Goal: Transaction & Acquisition: Download file/media

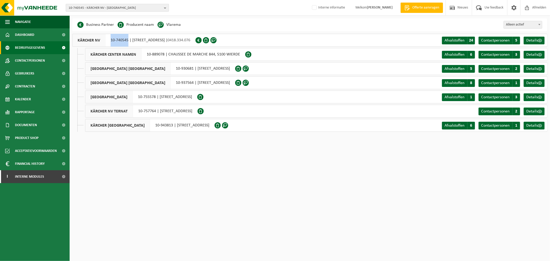
click at [105, 10] on span "10-740545 - KÄRCHER NV - WILRIJK" at bounding box center [115, 8] width 93 height 8
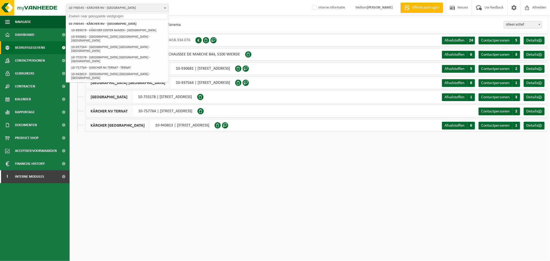
click at [125, 17] on input "text" at bounding box center [117, 16] width 101 height 6
paste input "10-843628"
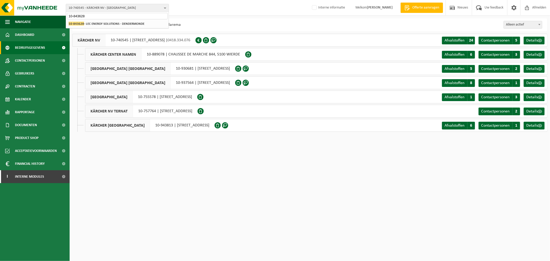
type input "10-843628"
click at [112, 25] on strong "10-843628 - LEC ENERGY SOLUTIONS - DENDERMONDE" at bounding box center [107, 24] width 76 height 4
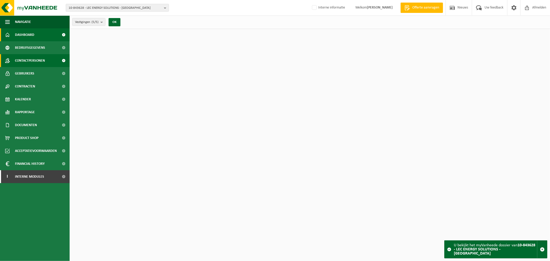
click at [34, 60] on span "Contactpersonen" at bounding box center [30, 60] width 30 height 13
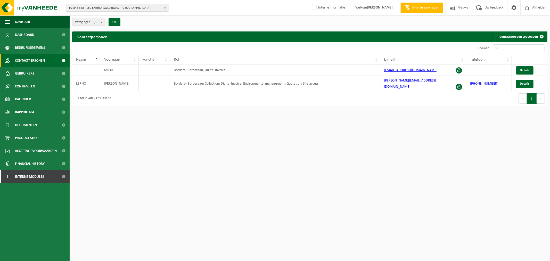
click at [154, 4] on span "10-843628 - LEC ENERGY SOLUTIONS - DENDERMONDE" at bounding box center [115, 8] width 93 height 8
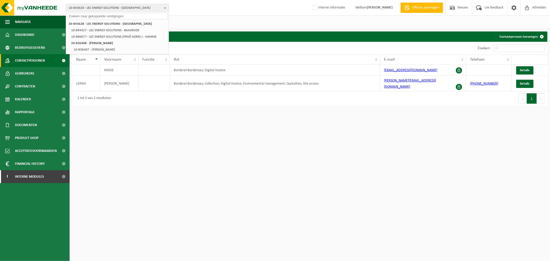
click at [149, 9] on span "10-843628 - LEC ENERGY SOLUTIONS - DENDERMONDE" at bounding box center [115, 8] width 93 height 8
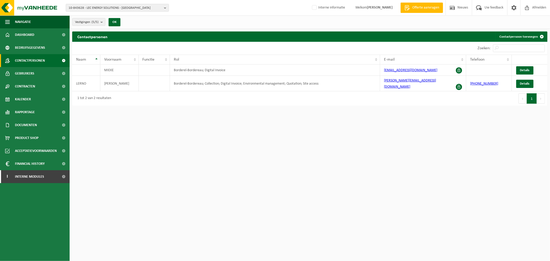
click at [418, 142] on html "10-843628 - LEC ENERGY SOLUTIONS - DENDERMONDE 10-843628 - LEC ENERGY SOLUTIONS…" at bounding box center [275, 130] width 550 height 261
drag, startPoint x: 440, startPoint y: 81, endPoint x: 357, endPoint y: 80, distance: 83.1
click at [357, 80] on tr "LERNO RAPHAEL Borderel-Bordereau; Collection; Digital Invoice; Environmental ma…" at bounding box center [309, 83] width 475 height 15
copy tr "raphael@lec-energysolutions.be"
click at [149, 7] on span "10-843628 - LEC ENERGY SOLUTIONS - DENDERMONDE" at bounding box center [115, 8] width 93 height 8
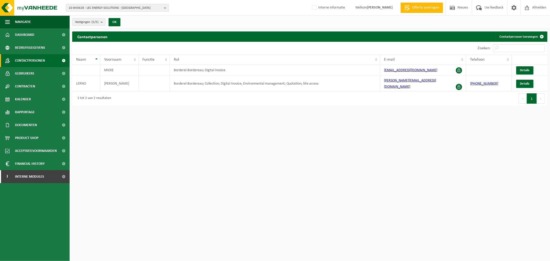
paste input "01-000797"
type input "01-000797"
click at [99, 26] on li "01-000797 - BISCUITERIE JULES DESTROOPER - LO - LO" at bounding box center [117, 24] width 101 height 6
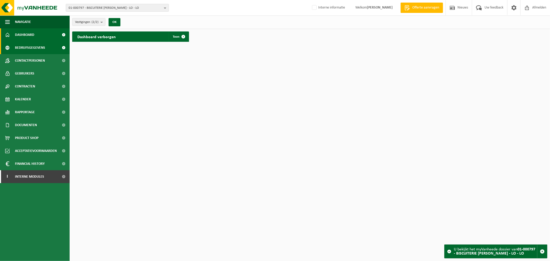
click at [30, 47] on span "Bedrijfsgegevens" at bounding box center [30, 47] width 30 height 13
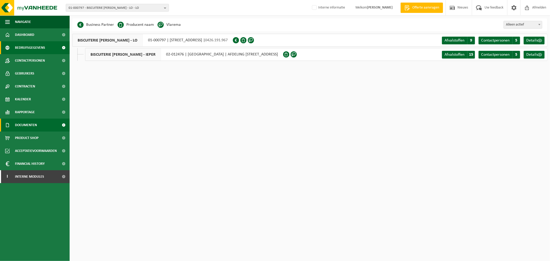
click at [43, 127] on link "Documenten" at bounding box center [35, 125] width 70 height 13
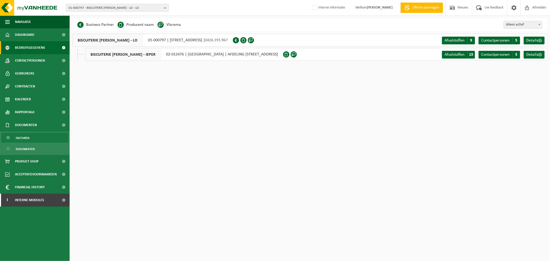
click at [29, 140] on link "Facturen" at bounding box center [34, 138] width 67 height 10
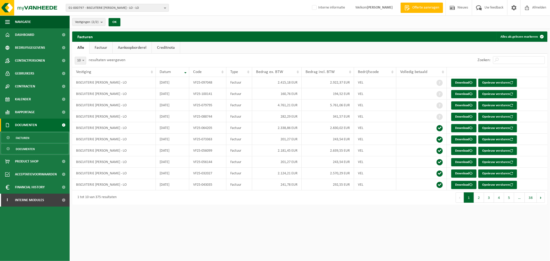
click at [19, 151] on span "Documenten" at bounding box center [25, 149] width 19 height 10
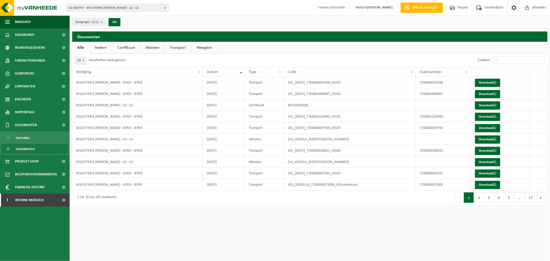
click at [132, 48] on link "Certificaat" at bounding box center [126, 48] width 28 height 12
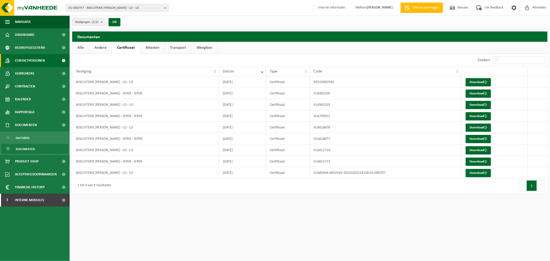
click at [41, 63] on span "Contactpersonen" at bounding box center [30, 60] width 30 height 13
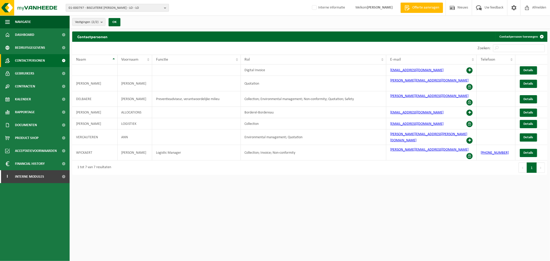
click at [114, 8] on span "01-000797 - BISCUITERIE [PERSON_NAME] - LO - LO" at bounding box center [115, 8] width 93 height 8
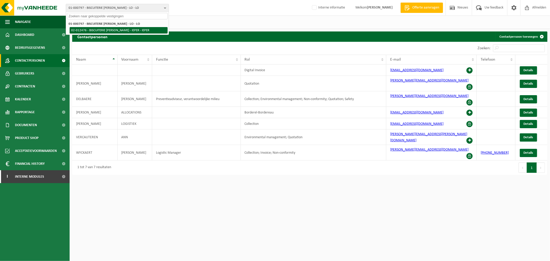
click at [127, 30] on li "02-012476 - BISCUITERIE [PERSON_NAME] - IEPER - IEPER" at bounding box center [119, 30] width 98 height 6
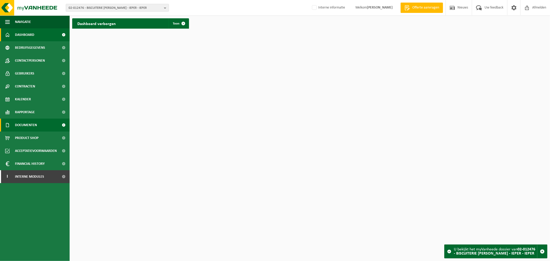
click at [40, 123] on link "Documenten" at bounding box center [35, 125] width 70 height 13
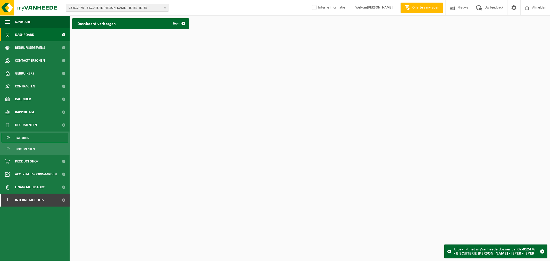
click at [29, 141] on span "Facturen" at bounding box center [23, 138] width 14 height 10
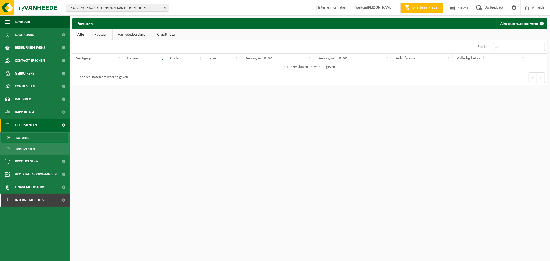
click at [25, 148] on span "Documenten" at bounding box center [25, 149] width 19 height 10
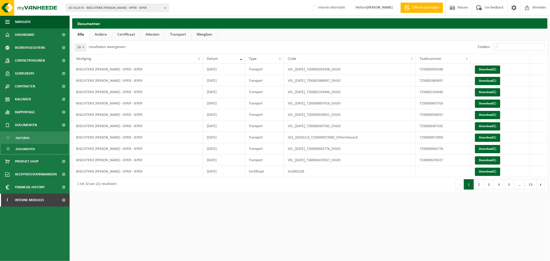
click at [128, 35] on link "Certificaat" at bounding box center [126, 35] width 28 height 12
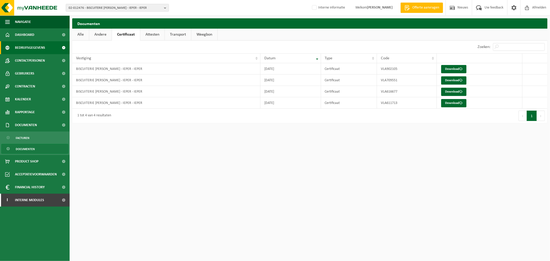
click at [50, 47] on link "Bedrijfsgegevens" at bounding box center [35, 47] width 70 height 13
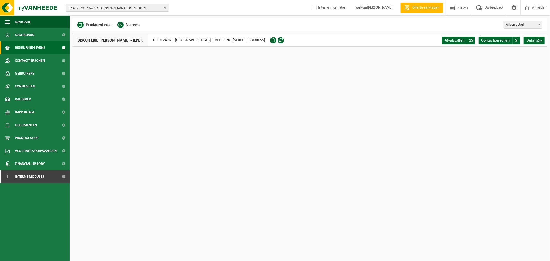
click at [145, 9] on span "02-012476 - BISCUITERIE [PERSON_NAME] - IEPER - IEPER" at bounding box center [115, 8] width 93 height 8
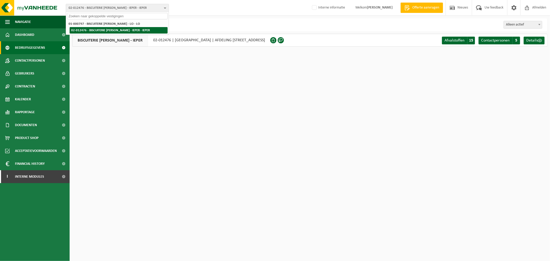
click at [125, 27] on li "02-012476 - BISCUITERIE [PERSON_NAME] - IEPER - IEPER" at bounding box center [119, 30] width 98 height 6
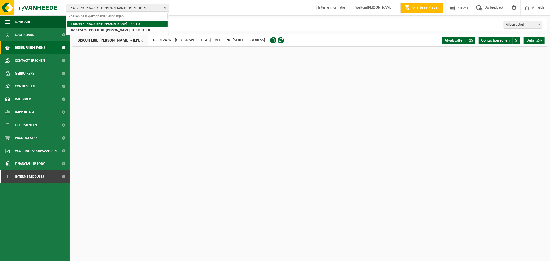
click at [124, 25] on strong "01-000797 - BISCUITERIE [PERSON_NAME] - LO - LO" at bounding box center [104, 23] width 71 height 3
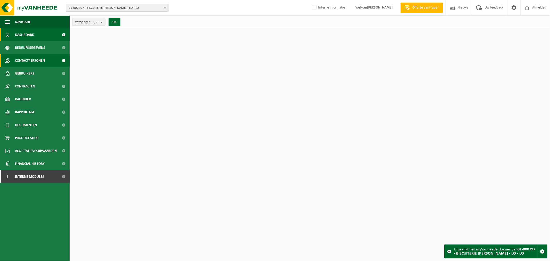
click at [47, 60] on link "Contactpersonen" at bounding box center [35, 60] width 70 height 13
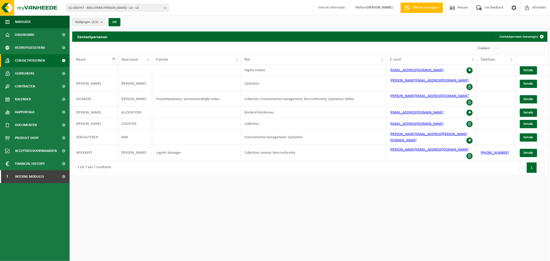
drag, startPoint x: 439, startPoint y: 203, endPoint x: 433, endPoint y: 192, distance: 12.1
click at [438, 203] on html "01-000797 - BISCUITERIE JULES DESTROOPER - LO - LO 01-000797 - BISCUITERIE JULE…" at bounding box center [275, 130] width 550 height 261
click at [283, 96] on td "Collection; Environmental management; Non-conformity; Quotation; Safety" at bounding box center [313, 98] width 145 height 15
drag, startPoint x: 447, startPoint y: 95, endPoint x: 391, endPoint y: 97, distance: 56.3
click at [391, 97] on td "[PERSON_NAME][EMAIL_ADDRESS][DOMAIN_NAME]" at bounding box center [431, 98] width 91 height 15
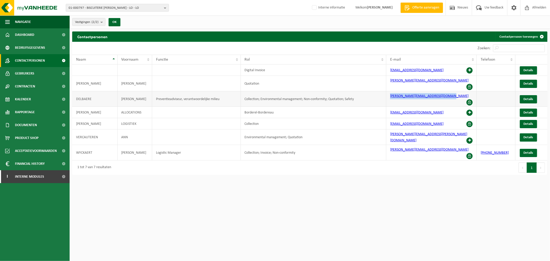
copy link "[PERSON_NAME][EMAIL_ADDRESS][DOMAIN_NAME]"
click at [40, 177] on span "Interne modules" at bounding box center [29, 176] width 29 height 13
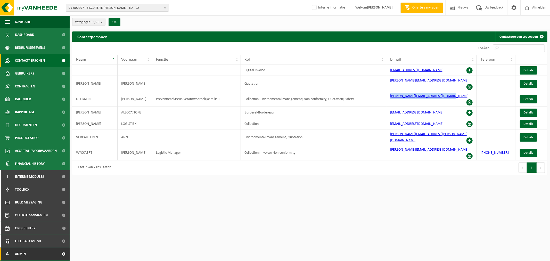
click at [31, 251] on link "A Admin" at bounding box center [35, 254] width 70 height 13
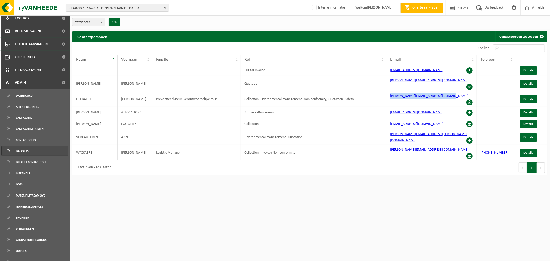
scroll to position [172, 0]
click at [32, 106] on span "Alle gebruikers" at bounding box center [27, 106] width 23 height 10
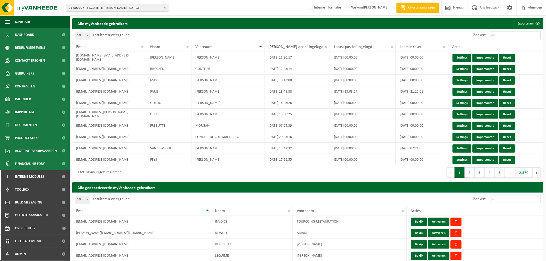
click at [514, 37] on input "Zoeken:" at bounding box center [515, 35] width 52 height 8
paste input "[PERSON_NAME][EMAIL_ADDRESS][DOMAIN_NAME]"
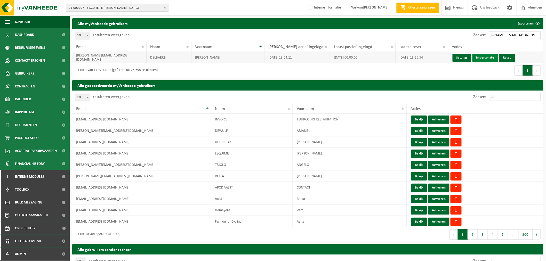
type input "[PERSON_NAME][EMAIL_ADDRESS][DOMAIN_NAME]"
click at [491, 55] on link "Impersonate" at bounding box center [485, 58] width 26 height 8
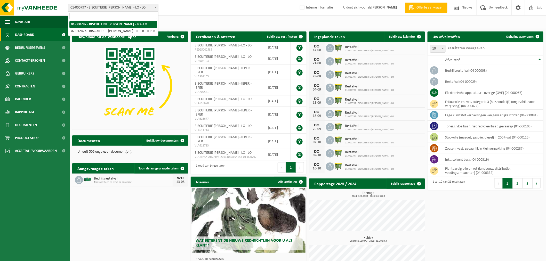
click at [91, 5] on span "01-000797 - BISCUITERIE [PERSON_NAME] - LO - LO" at bounding box center [113, 7] width 90 height 7
select select "2432"
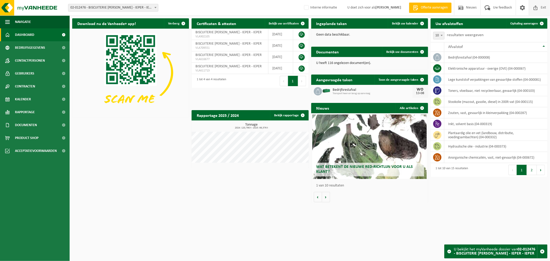
click at [544, 8] on span "Exit" at bounding box center [544, 7] width 8 height 15
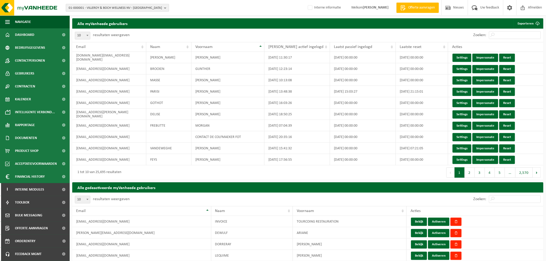
click at [124, 9] on span "01-000001 - VILLEROY & BOCH WELLNESS NV - ROESELARE" at bounding box center [115, 8] width 93 height 8
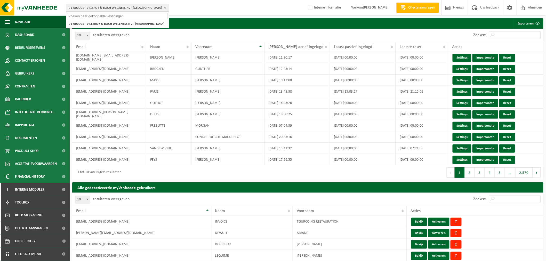
click at [109, 19] on input "text" at bounding box center [117, 16] width 101 height 6
paste input "10-953893"
type input "10-953893"
click at [109, 23] on strong "10-953893 - NASTOR GROEP BV - IEPER" at bounding box center [96, 24] width 54 height 4
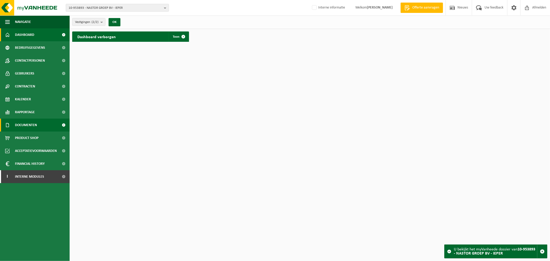
click at [36, 124] on span "Documenten" at bounding box center [26, 125] width 22 height 13
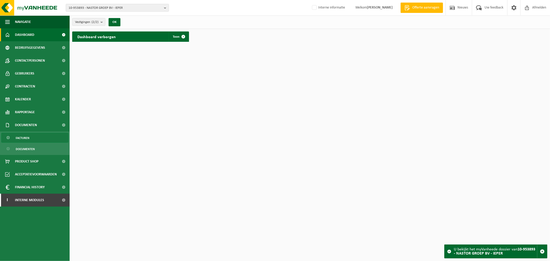
click at [20, 134] on span "Facturen" at bounding box center [23, 138] width 14 height 10
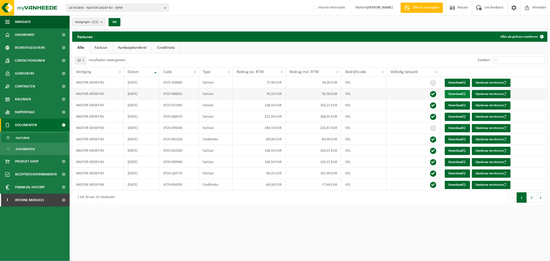
click at [452, 97] on link "Download" at bounding box center [457, 94] width 25 height 8
click at [300, 217] on html "10-953893 - NASTOR GROEP BV - IEPER 10-953893 - NASTOR GROEP BV - IEPER 10-9538…" at bounding box center [275, 130] width 550 height 261
click at [447, 81] on link "Download" at bounding box center [457, 83] width 25 height 8
click at [145, 9] on span "10-953893 - NASTOR GROEP BV - IEPER" at bounding box center [115, 8] width 93 height 8
paste input "01-079475"
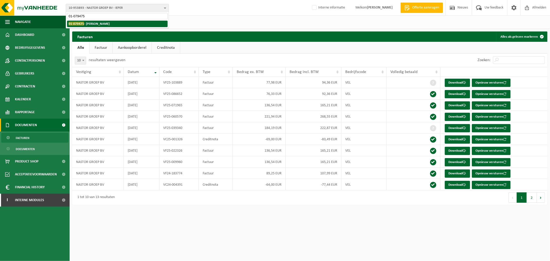
type input "01-079475"
click at [110, 24] on strong "01-079475 - DEBOOSERE JAN - ZWEVEGEM" at bounding box center [89, 24] width 41 height 4
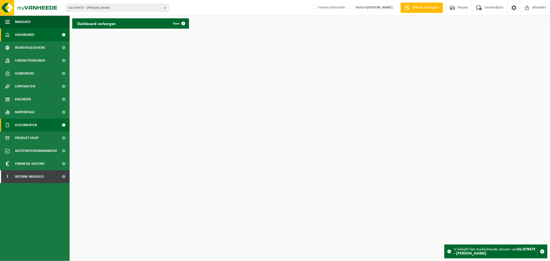
click at [24, 124] on span "Documenten" at bounding box center [26, 125] width 22 height 13
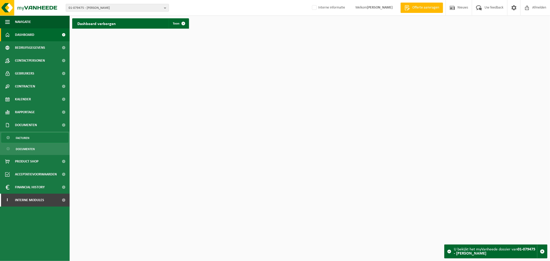
click at [25, 139] on span "Facturen" at bounding box center [23, 138] width 14 height 10
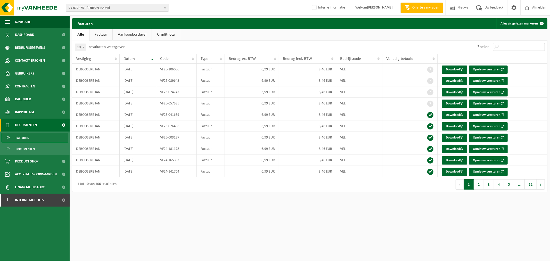
click at [344, 227] on html "01-079475 - [PERSON_NAME] - ZWEVEGEM 01-079475 - [PERSON_NAME] - ZWEVEGEM Inter…" at bounding box center [275, 130] width 550 height 261
click at [362, 210] on html "01-079475 - [PERSON_NAME] - ZWEVEGEM 01-079475 - [PERSON_NAME] - ZWEVEGEM Inter…" at bounding box center [275, 130] width 550 height 261
click at [140, 109] on td "[DATE]" at bounding box center [138, 103] width 37 height 11
click at [412, 241] on html "01-079475 - [PERSON_NAME] - ZWEVEGEM 01-079475 - [PERSON_NAME] - ZWEVEGEM Inter…" at bounding box center [275, 130] width 550 height 261
click at [339, 141] on td "VEL" at bounding box center [359, 137] width 46 height 11
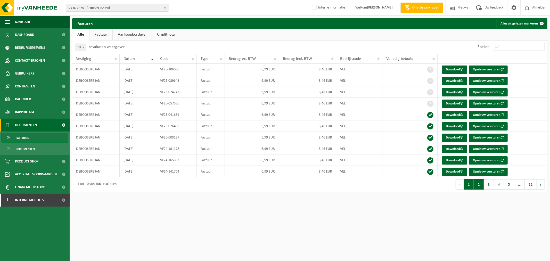
click at [482, 185] on button "2" at bounding box center [479, 184] width 10 height 10
click at [472, 185] on button "1" at bounding box center [469, 184] width 10 height 10
click at [366, 245] on html "01-079475 - DEBOOSERE JAN - ZWEVEGEM 01-079475 - DEBOOSERE JAN - ZWEVEGEM Inter…" at bounding box center [275, 130] width 550 height 261
click at [342, 194] on div "Facturen Alles als gelezen markeren Even geduld. Door de grote hoeveelheid gege…" at bounding box center [310, 106] width 480 height 176
click at [137, 87] on td "[DATE]" at bounding box center [138, 91] width 37 height 11
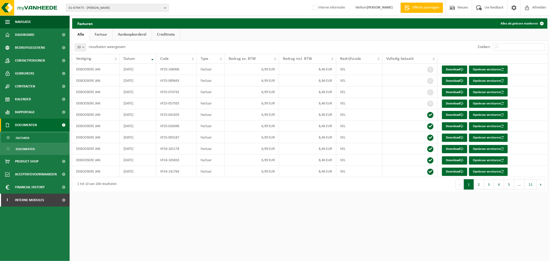
drag, startPoint x: 411, startPoint y: 246, endPoint x: 420, endPoint y: 260, distance: 16.5
click at [416, 252] on html "01-079475 - DEBOOSERE JAN - ZWEVEGEM 01-079475 - DEBOOSERE JAN - ZWEVEGEM Inter…" at bounding box center [275, 130] width 550 height 261
click at [37, 63] on span "Contactpersonen" at bounding box center [30, 60] width 30 height 13
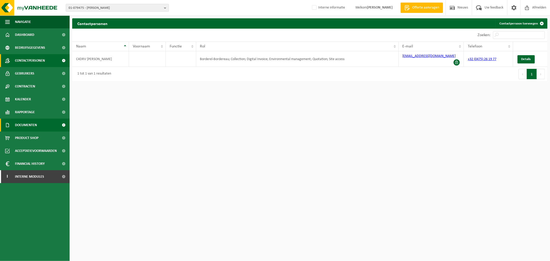
click at [32, 126] on span "Documenten" at bounding box center [26, 125] width 22 height 13
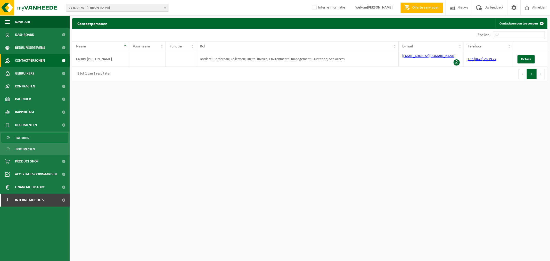
click at [21, 137] on span "Facturen" at bounding box center [23, 138] width 14 height 10
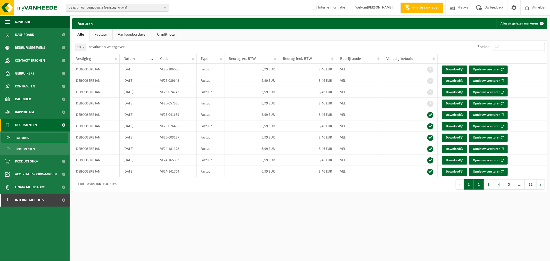
click at [480, 189] on button "2" at bounding box center [479, 184] width 10 height 10
click at [471, 184] on button "1" at bounding box center [469, 184] width 10 height 10
click at [91, 8] on span "01-079475 - DEBOOSERE [PERSON_NAME]" at bounding box center [115, 8] width 93 height 8
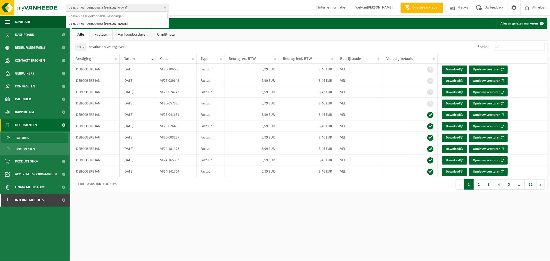
paste input "10-805531"
type input "10-805531"
click at [100, 24] on strong "10-805531 - ANDRE AUTOMOTIVE NV - ASSE" at bounding box center [111, 24] width 84 height 4
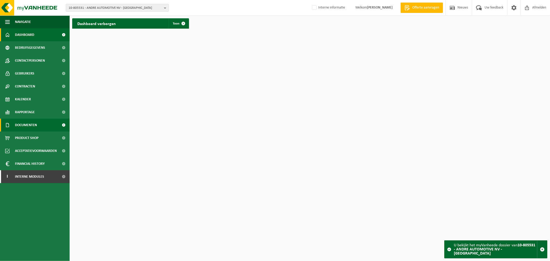
click at [39, 123] on link "Documenten" at bounding box center [35, 125] width 70 height 13
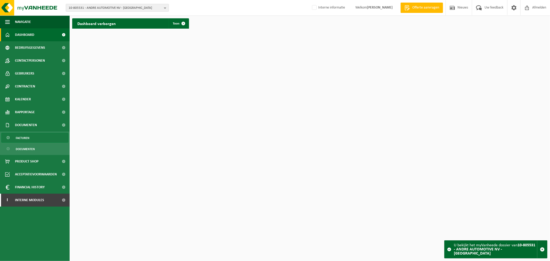
click at [28, 138] on span "Facturen" at bounding box center [23, 138] width 14 height 10
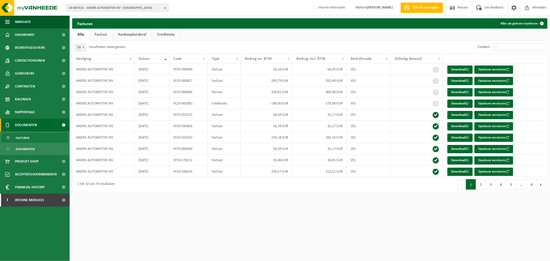
click at [372, 215] on html "10-805531 - ANDRE AUTOMOTIVE NV - ASSE 10-805531 - ANDRE AUTOMOTIVE NV - ASSE I…" at bounding box center [275, 130] width 550 height 261
click at [458, 81] on link "Download" at bounding box center [459, 81] width 25 height 8
click at [462, 92] on link "Download" at bounding box center [459, 92] width 25 height 8
drag, startPoint x: 353, startPoint y: 219, endPoint x: 316, endPoint y: 185, distance: 50.0
click at [353, 219] on html "10-805531 - ANDRE AUTOMOTIVE NV - ASSE 10-805531 - ANDRE AUTOMOTIVE NV - ASSE I…" at bounding box center [275, 130] width 550 height 261
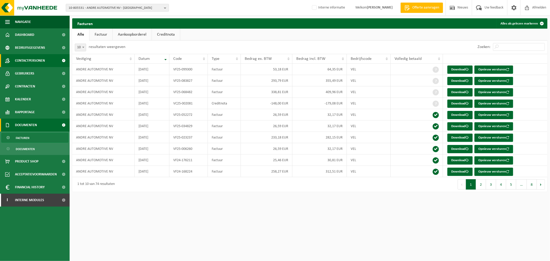
click at [23, 63] on span "Contactpersonen" at bounding box center [30, 60] width 30 height 13
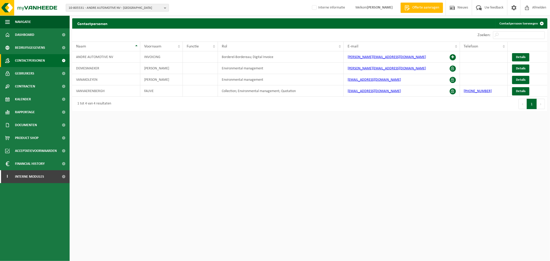
click at [362, 160] on html "10-805531 - ANDRE AUTOMOTIVE NV - ASSE 10-805531 - ANDRE AUTOMOTIVE NV - ASSE I…" at bounding box center [275, 130] width 550 height 261
click at [318, 37] on div "Zoeken:" at bounding box center [429, 35] width 238 height 13
drag, startPoint x: 359, startPoint y: 168, endPoint x: 376, endPoint y: 168, distance: 17.0
click at [355, 165] on html "10-805531 - ANDRE AUTOMOTIVE NV - ASSE 10-805531 - ANDRE AUTOMOTIVE NV - ASSE I…" at bounding box center [275, 130] width 550 height 261
click at [381, 132] on html "10-805531 - ANDRE AUTOMOTIVE NV - ASSE 10-805531 - ANDRE AUTOMOTIVE NV - ASSE I…" at bounding box center [275, 130] width 550 height 261
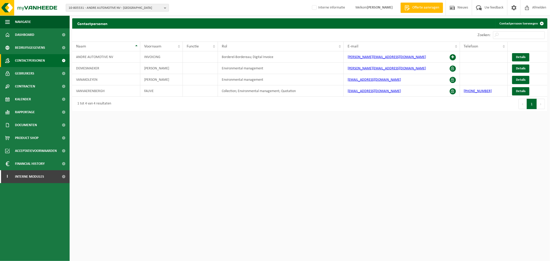
click at [408, 192] on html "10-805531 - ANDRE AUTOMOTIVE NV - ASSE 10-805531 - ANDRE AUTOMOTIVE NV - ASSE I…" at bounding box center [275, 130] width 550 height 261
click at [244, 57] on td "Borderel-Bordereau; Digital Invoice" at bounding box center [281, 56] width 126 height 11
drag, startPoint x: 277, startPoint y: 55, endPoint x: 218, endPoint y: 58, distance: 58.6
click at [218, 58] on td "Borderel-Bordereau; Digital Invoice" at bounding box center [281, 56] width 126 height 11
click at [127, 9] on span "10-805531 - ANDRE AUTOMOTIVE NV - [GEOGRAPHIC_DATA]" at bounding box center [115, 8] width 93 height 8
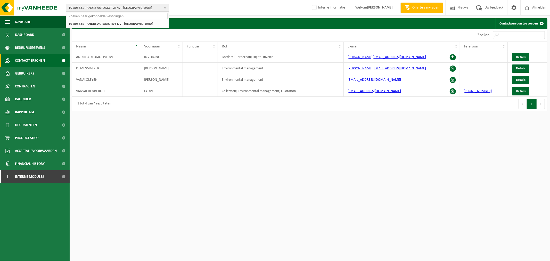
click at [237, 172] on html "10-805531 - ANDRE AUTOMOTIVE NV - ASSE 10-805531 - ANDRE AUTOMOTIVE NV - ASSE I…" at bounding box center [275, 130] width 550 height 261
click at [305, 86] on td "Collection; Environmental management; Quotation" at bounding box center [281, 90] width 126 height 11
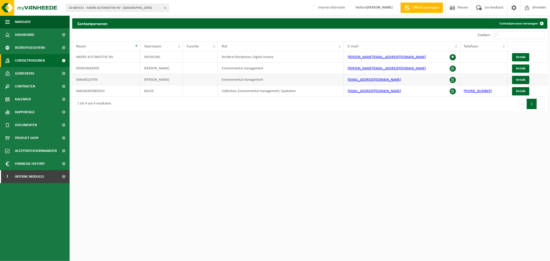
click at [293, 80] on td "Environmental management" at bounding box center [281, 79] width 126 height 11
click at [293, 49] on th "Rol" at bounding box center [281, 47] width 126 height 10
